Goal: Information Seeking & Learning: Find specific fact

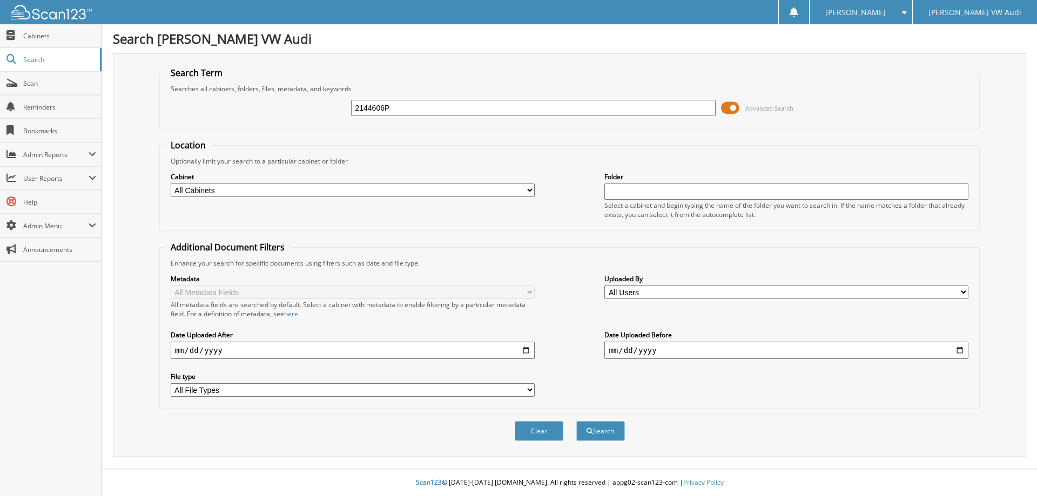
type input "2144606P"
click at [576, 421] on button "Search" at bounding box center [600, 431] width 49 height 20
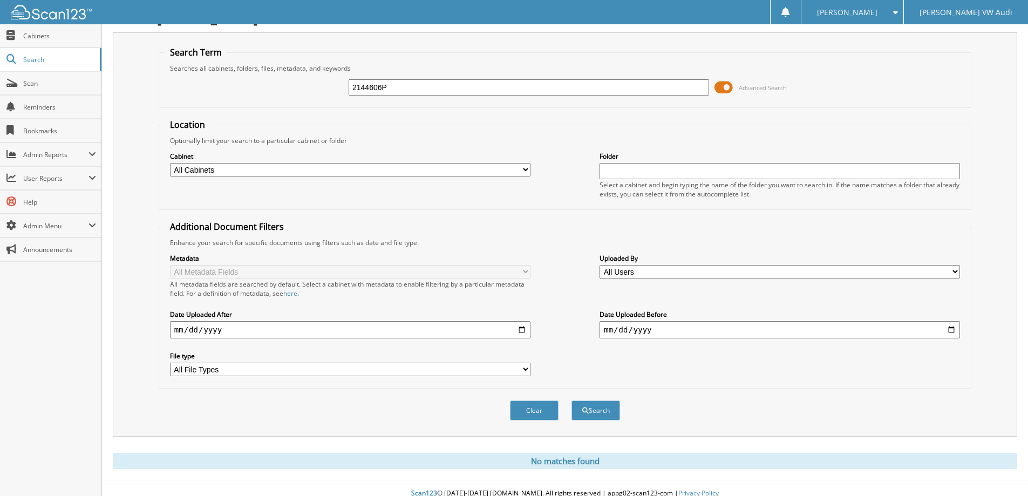
scroll to position [32, 0]
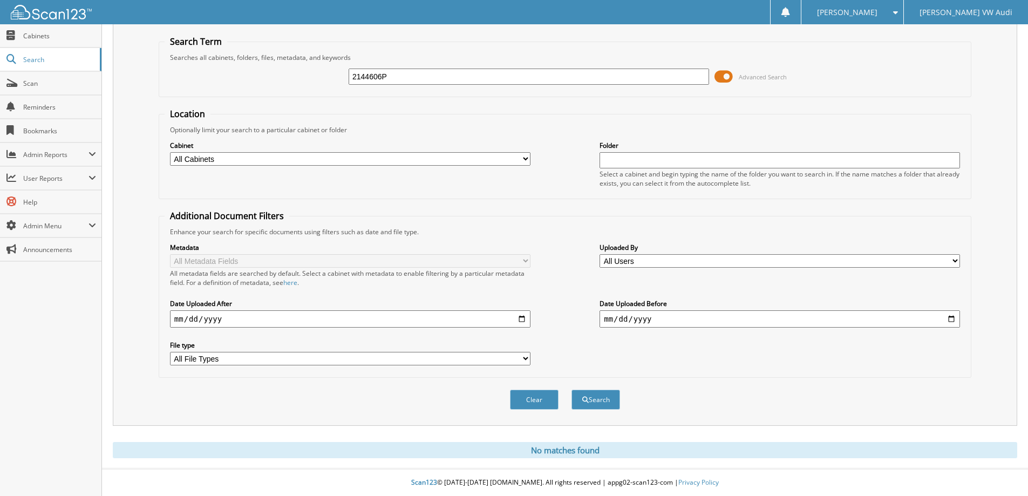
drag, startPoint x: 400, startPoint y: 76, endPoint x: 283, endPoint y: 71, distance: 117.2
click at [283, 71] on div "2144606P Advanced Search" at bounding box center [565, 76] width 801 height 29
click at [369, 76] on input "text" at bounding box center [529, 77] width 361 height 16
type input "2477875P"
click at [572, 390] on button "Search" at bounding box center [596, 400] width 49 height 20
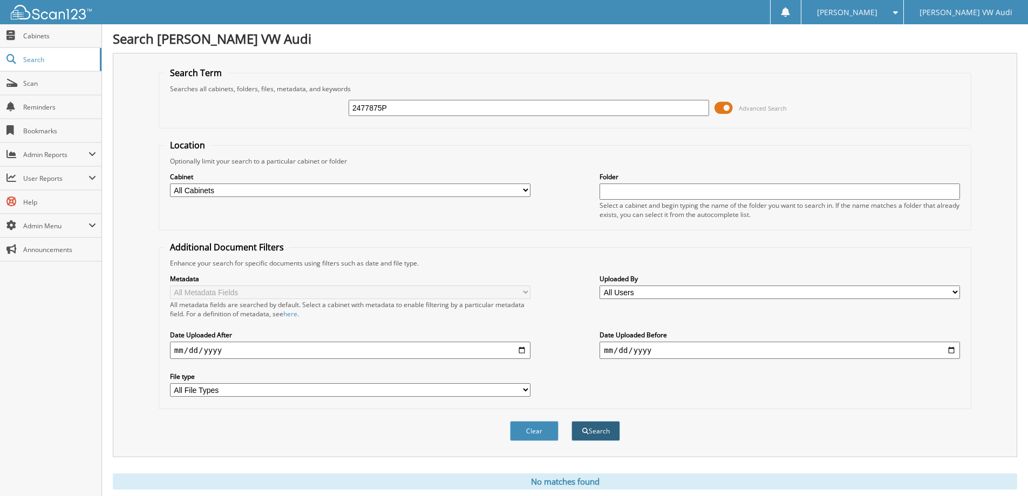
click at [619, 434] on button "Search" at bounding box center [596, 431] width 49 height 20
drag, startPoint x: 412, startPoint y: 110, endPoint x: 188, endPoint y: 106, distance: 223.5
click at [188, 106] on div "2477875P Advanced Search" at bounding box center [565, 107] width 801 height 29
type input "HELIOVORO"
click at [585, 428] on button "Search" at bounding box center [596, 431] width 49 height 20
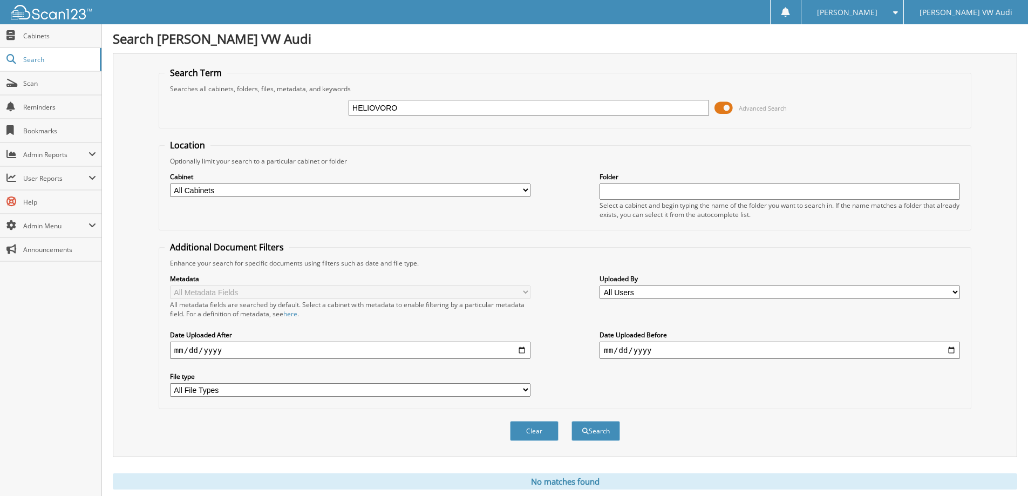
click at [722, 106] on span at bounding box center [724, 108] width 18 height 16
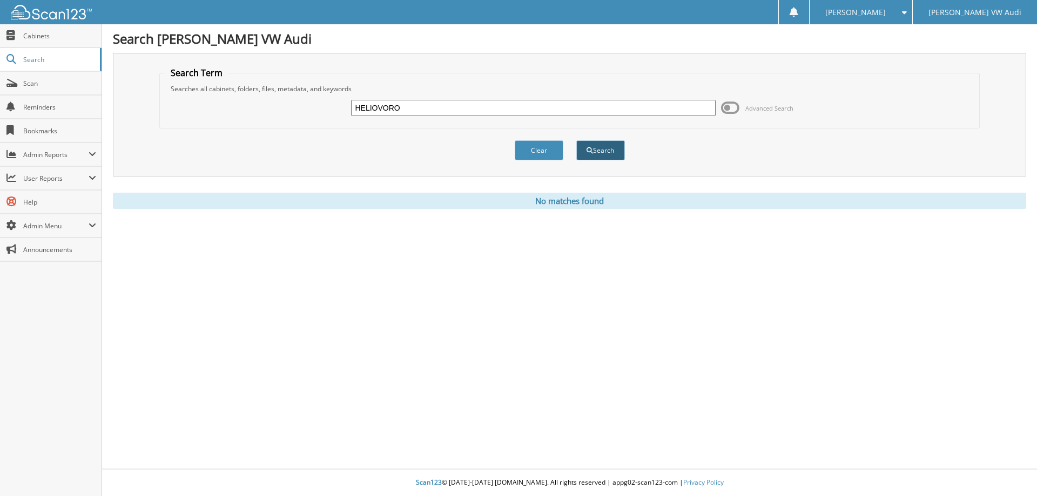
click at [600, 151] on button "Search" at bounding box center [600, 150] width 49 height 20
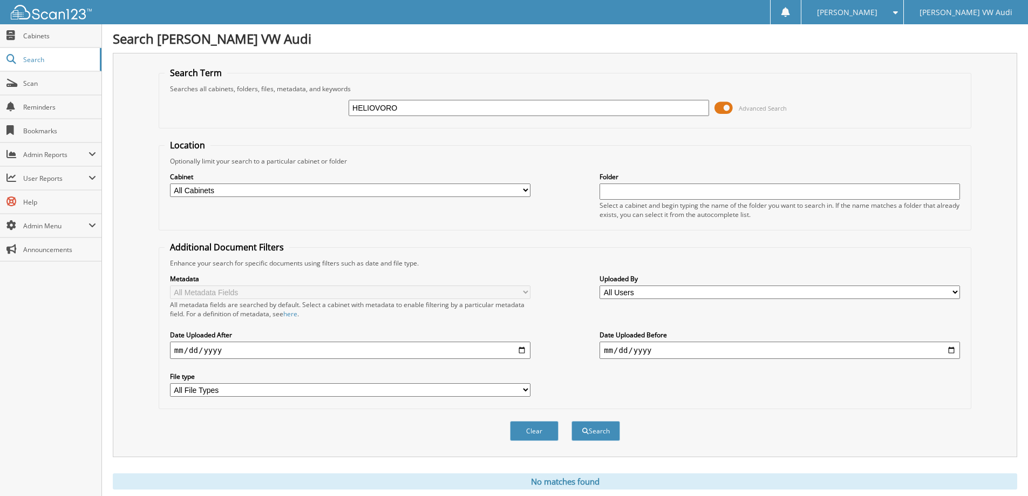
drag, startPoint x: 398, startPoint y: 109, endPoint x: 285, endPoint y: 105, distance: 112.9
click at [285, 105] on div "HELIOVORO Advanced Search" at bounding box center [565, 107] width 801 height 29
click at [37, 57] on span "Search" at bounding box center [58, 59] width 71 height 9
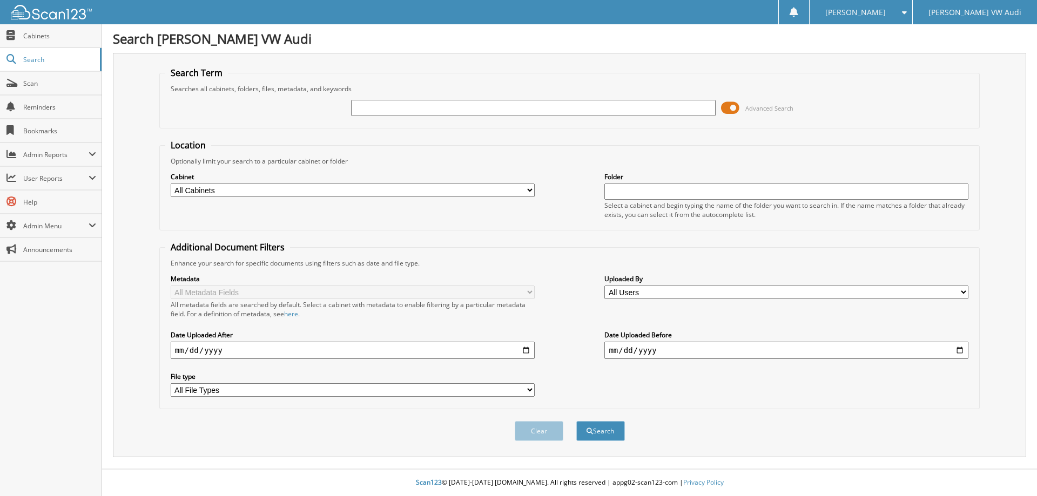
click at [385, 112] on input "text" at bounding box center [533, 108] width 364 height 16
type input "2444539P"
click at [576, 421] on button "Search" at bounding box center [600, 431] width 49 height 20
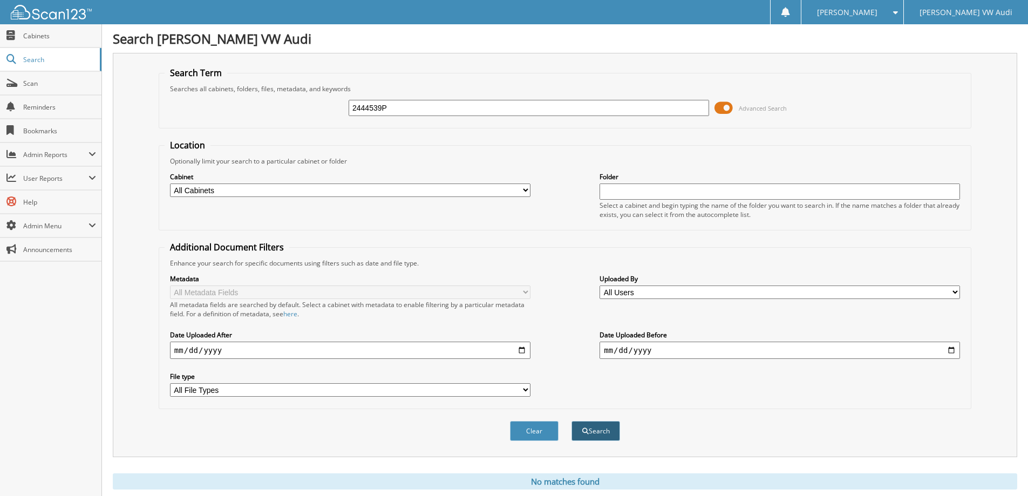
click at [595, 435] on button "Search" at bounding box center [596, 431] width 49 height 20
click at [726, 110] on span at bounding box center [724, 108] width 18 height 16
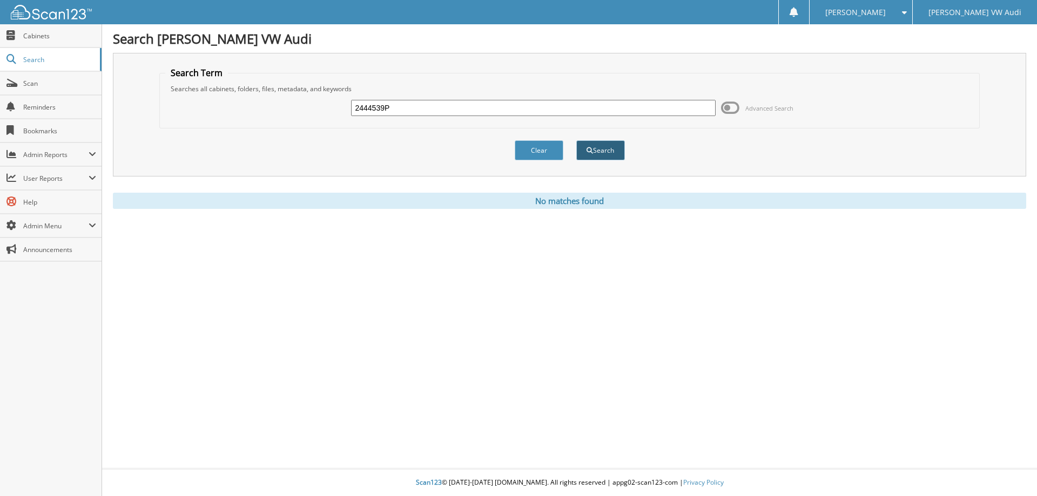
click at [600, 154] on button "Search" at bounding box center [600, 150] width 49 height 20
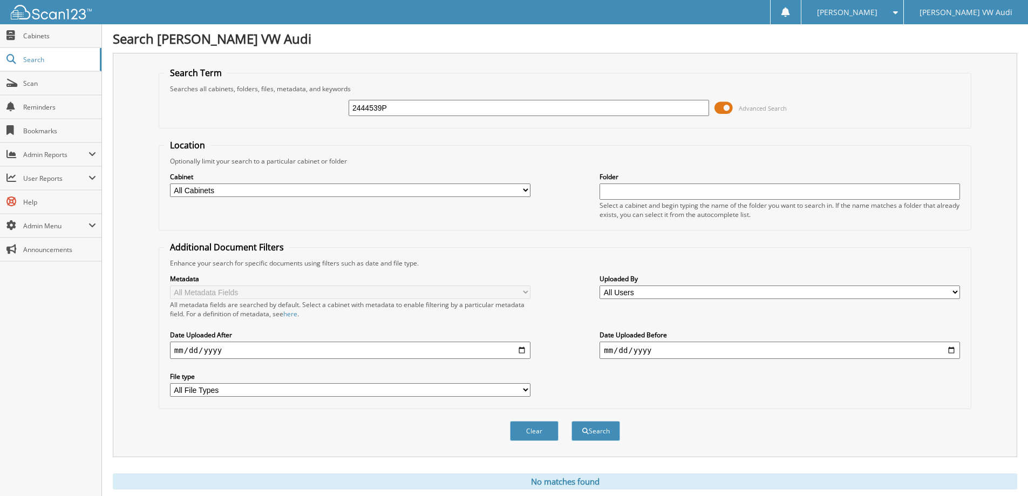
click at [725, 107] on span at bounding box center [724, 108] width 18 height 16
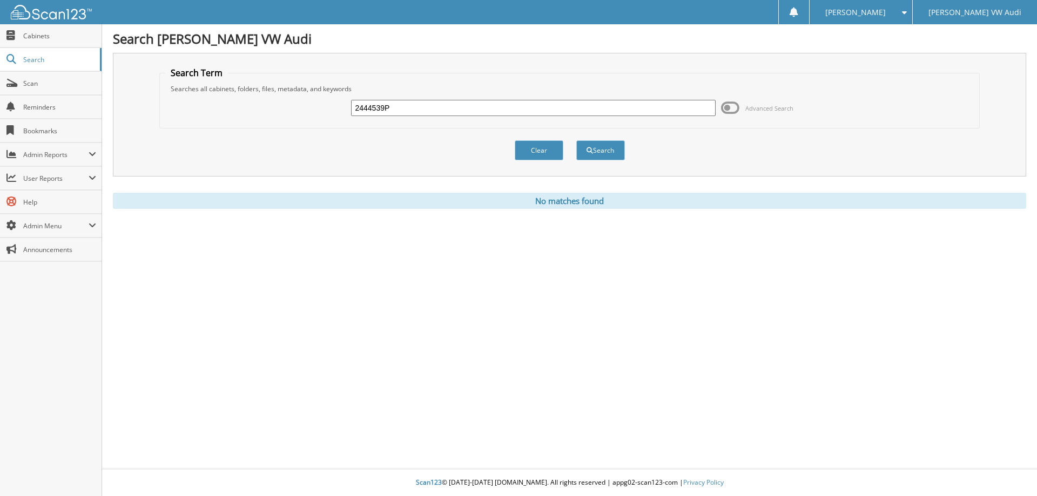
click at [438, 104] on input "2444539P" at bounding box center [533, 108] width 364 height 16
click at [600, 154] on button "Search" at bounding box center [600, 150] width 49 height 20
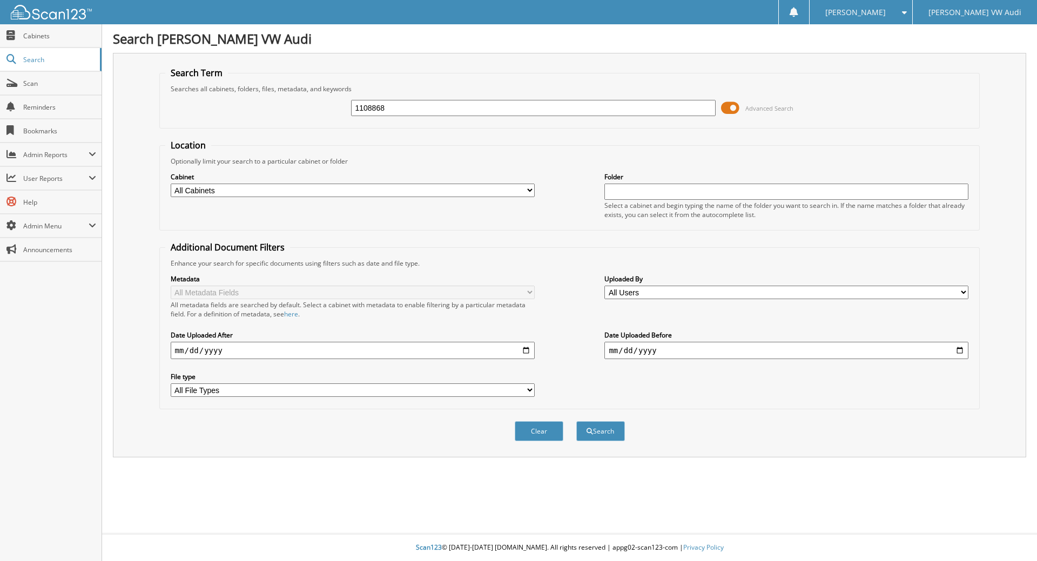
type input "1108868"
click at [576, 421] on button "Search" at bounding box center [600, 431] width 49 height 20
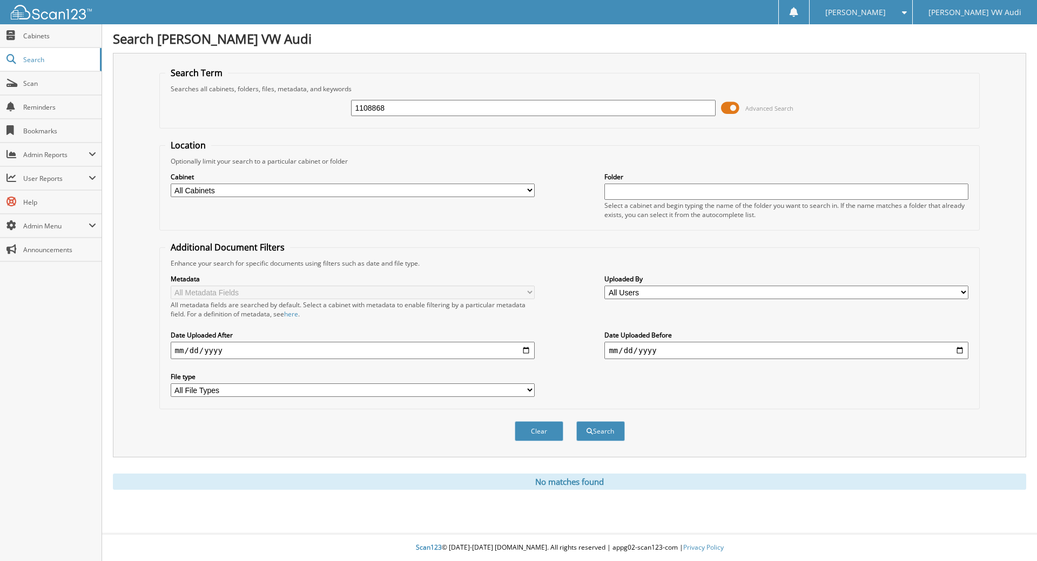
click at [733, 109] on span at bounding box center [730, 108] width 18 height 16
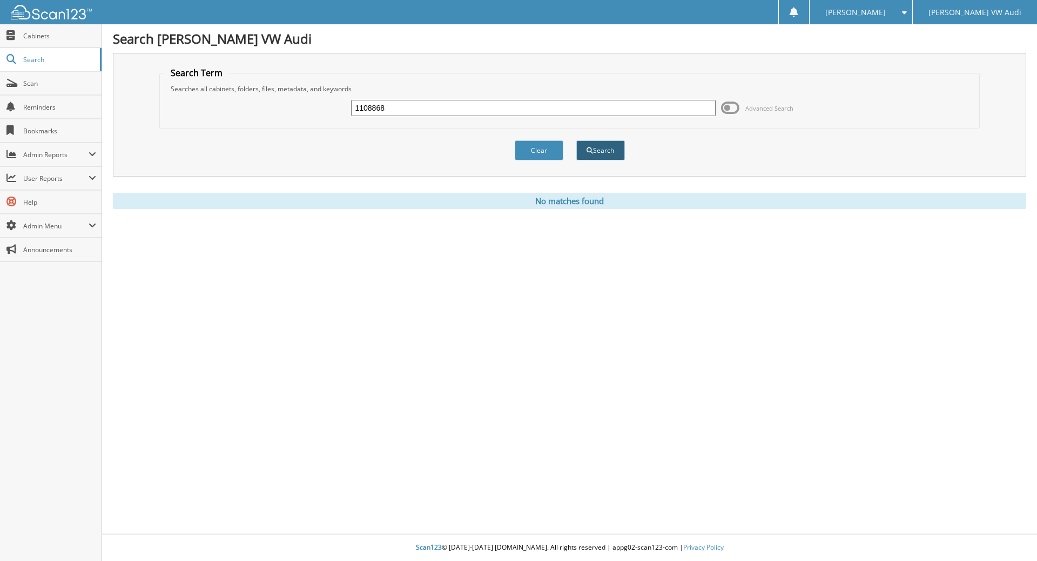
click at [614, 148] on button "Search" at bounding box center [600, 150] width 49 height 20
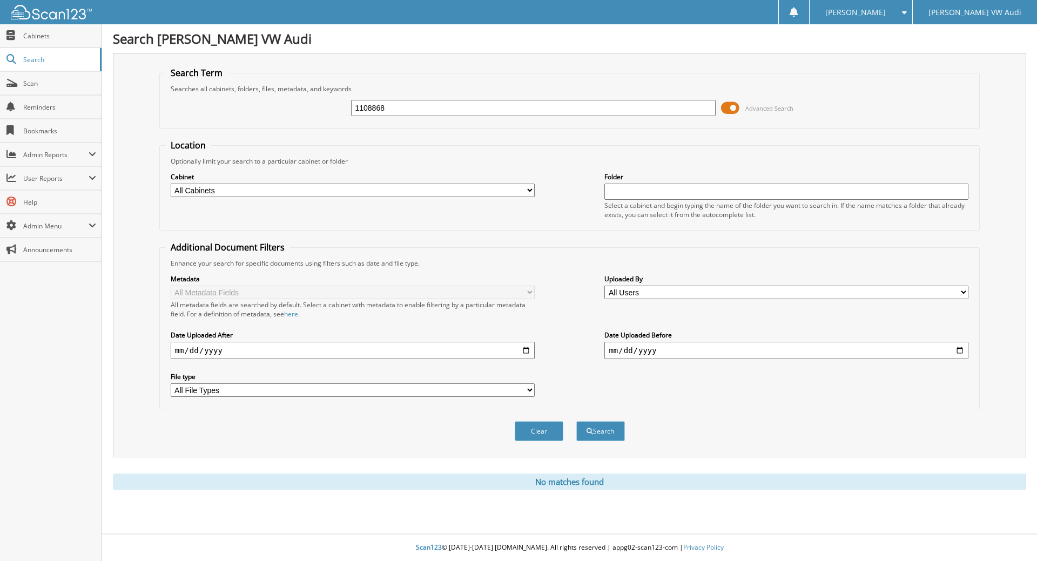
drag, startPoint x: 408, startPoint y: 108, endPoint x: 244, endPoint y: 113, distance: 163.7
click at [244, 113] on div "1108868 Advanced Search" at bounding box center [569, 107] width 809 height 29
